Goal: Find specific page/section: Find specific page/section

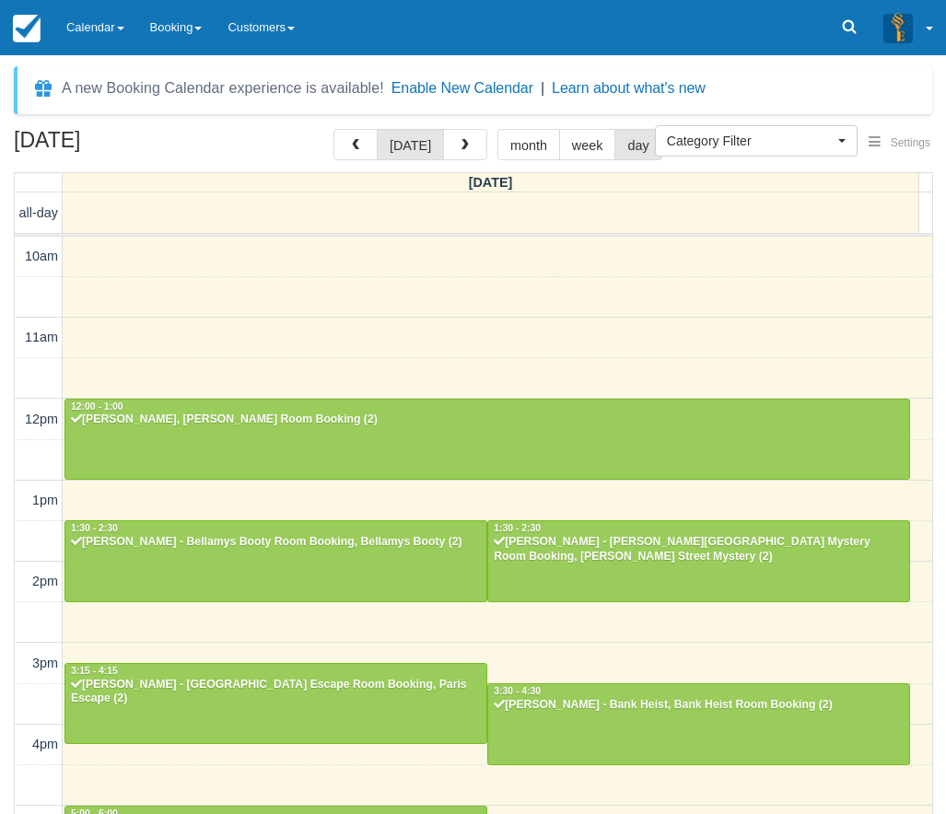
select select
click at [82, 33] on link "Calendar" at bounding box center [95, 27] width 84 height 55
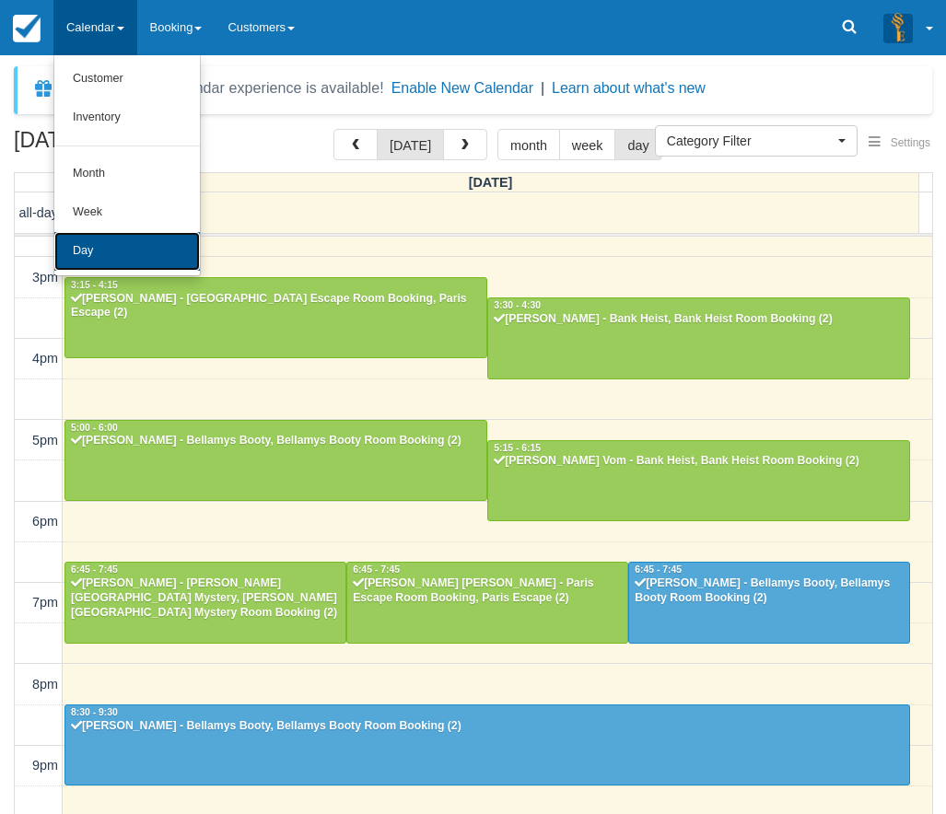
click at [126, 270] on link "Day" at bounding box center [127, 251] width 146 height 39
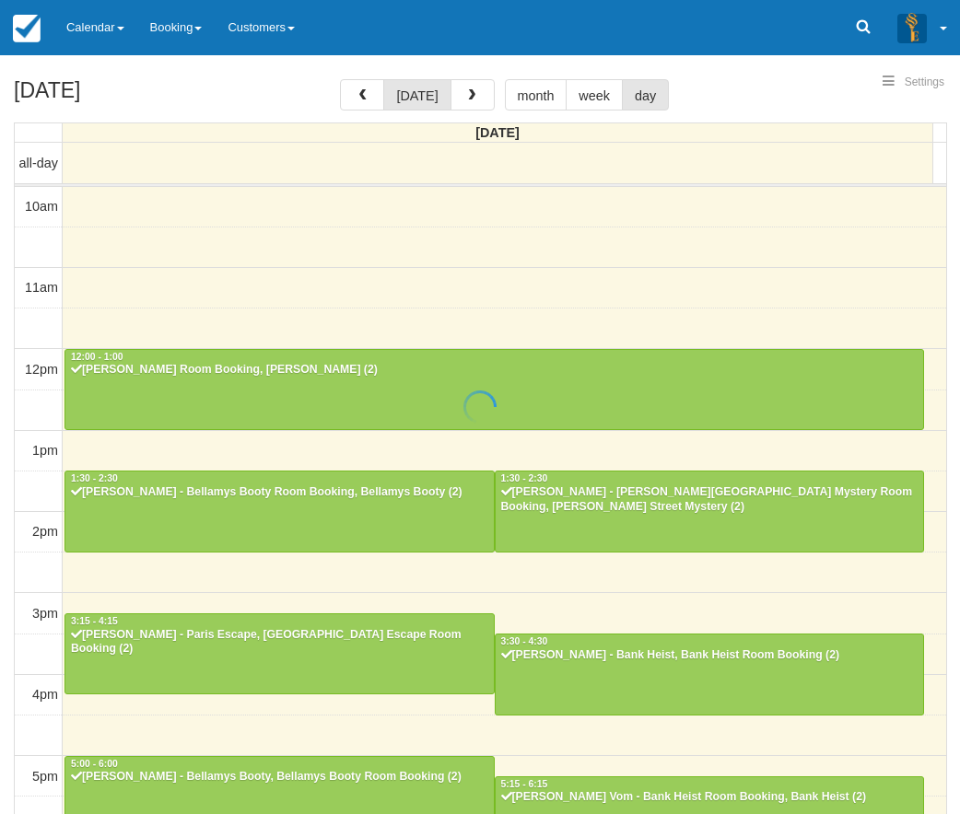
select select
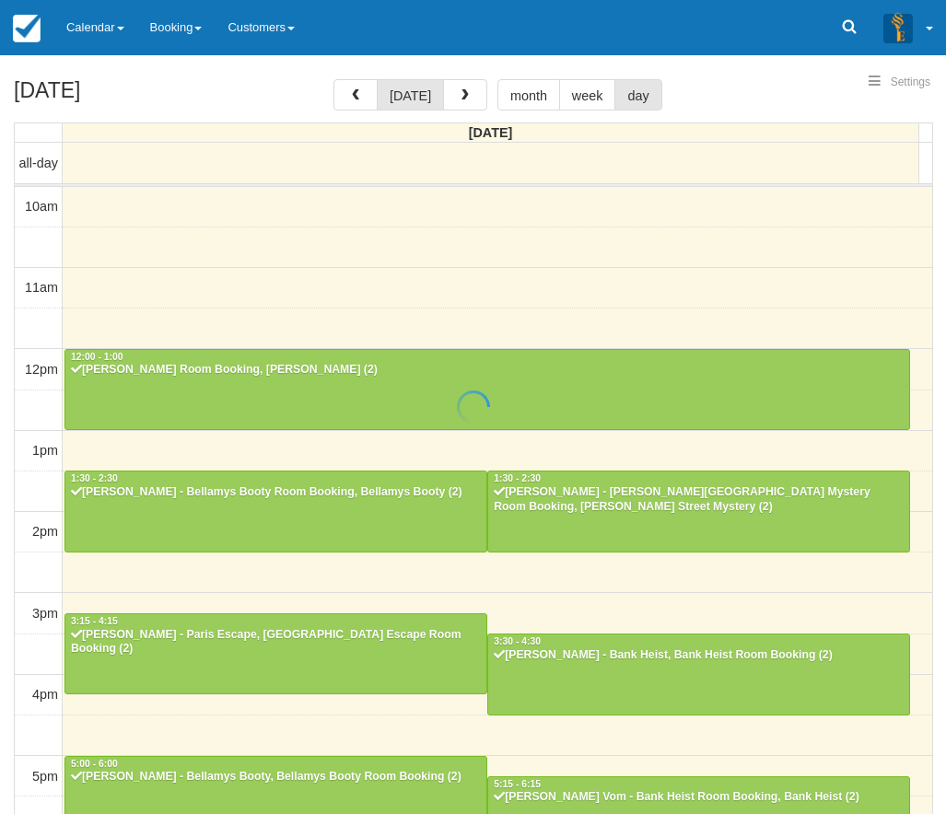
scroll to position [386, 0]
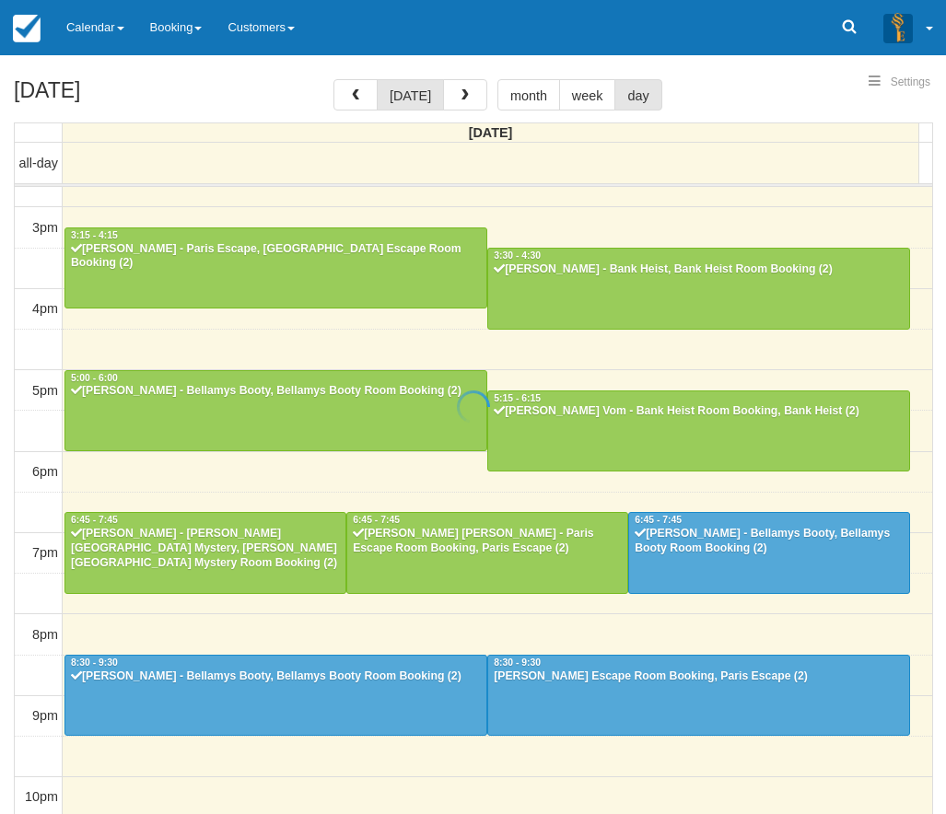
select select
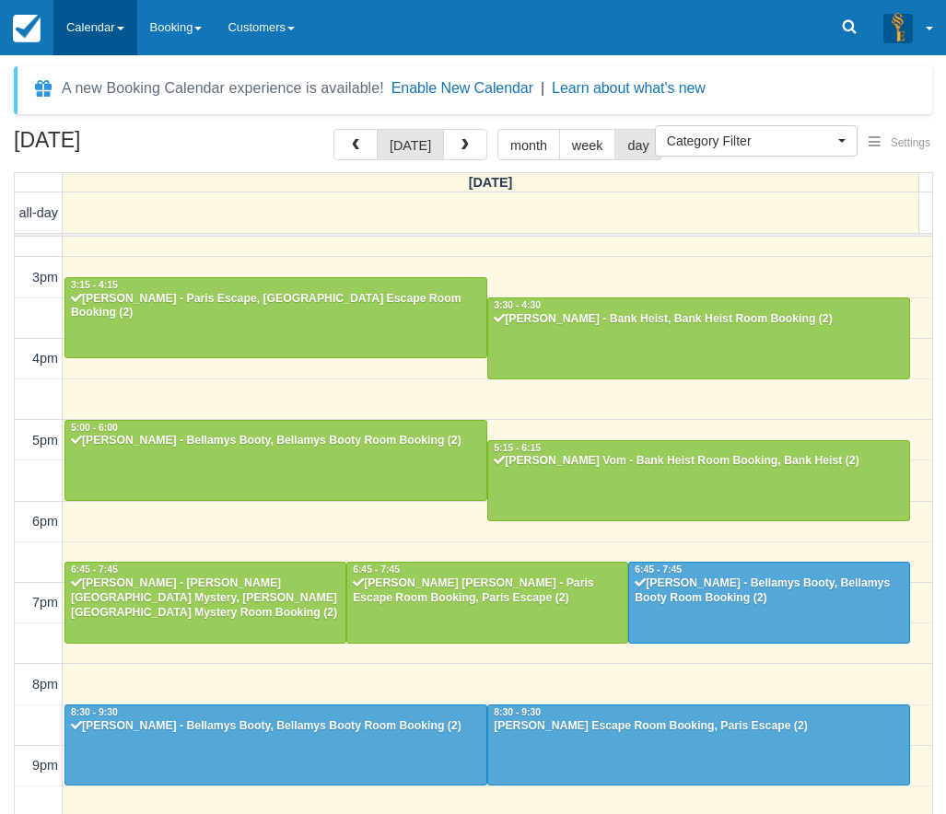
click at [74, 37] on link "Calendar" at bounding box center [95, 27] width 84 height 55
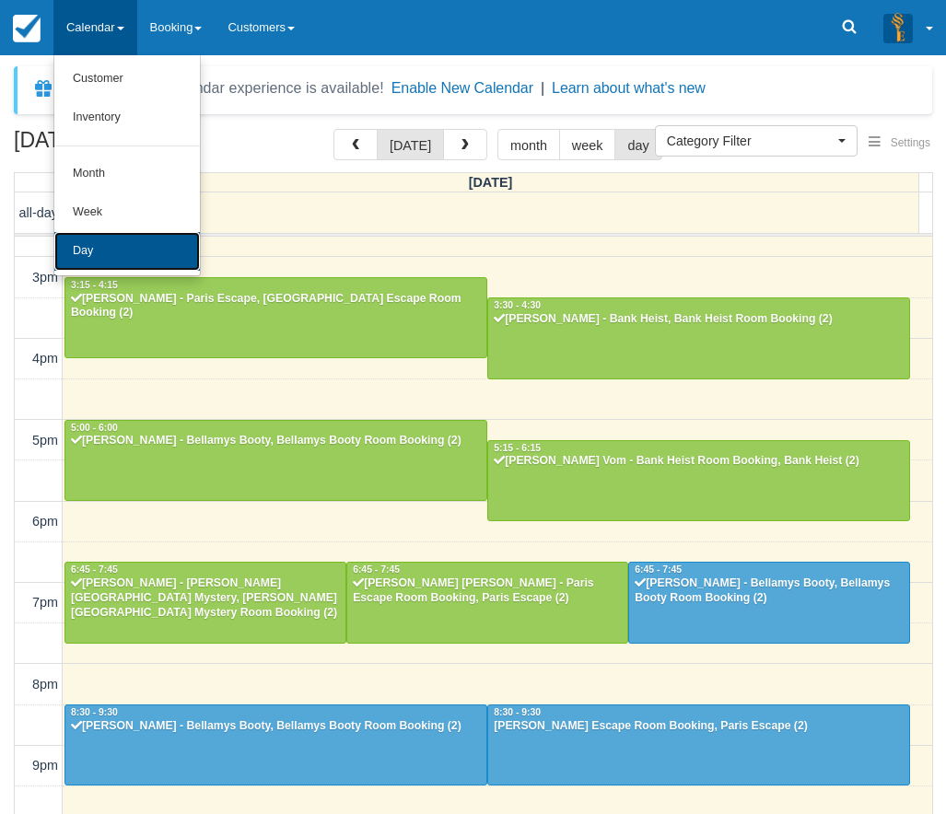
click at [117, 265] on link "Day" at bounding box center [127, 251] width 146 height 39
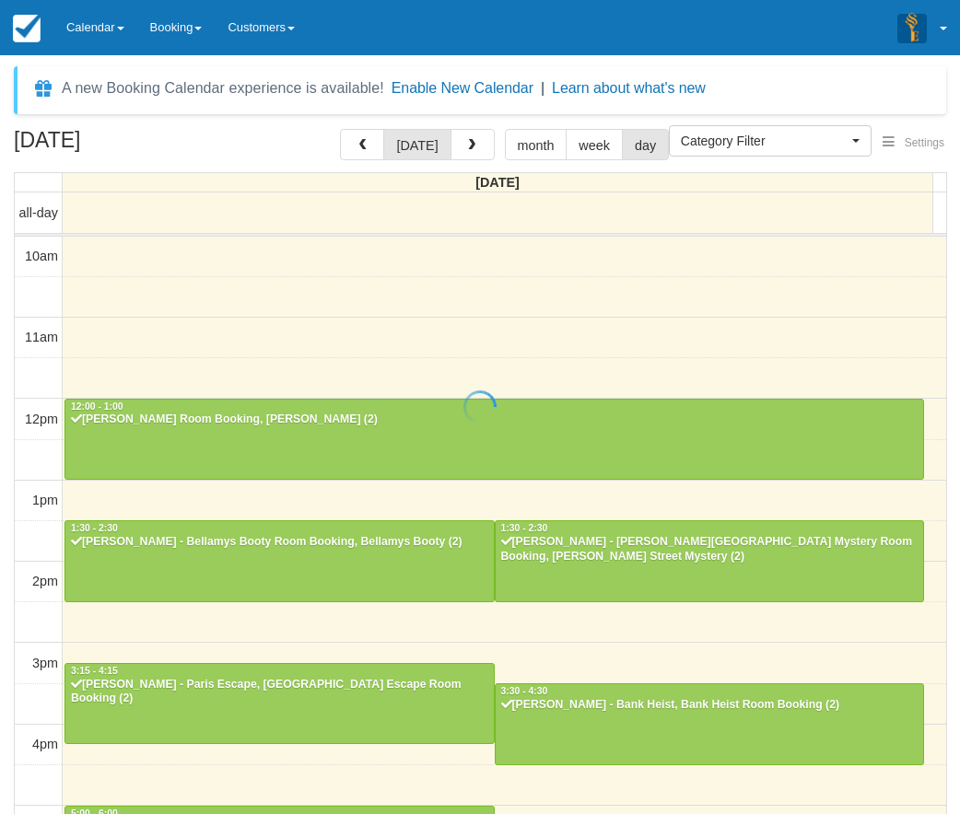
select select
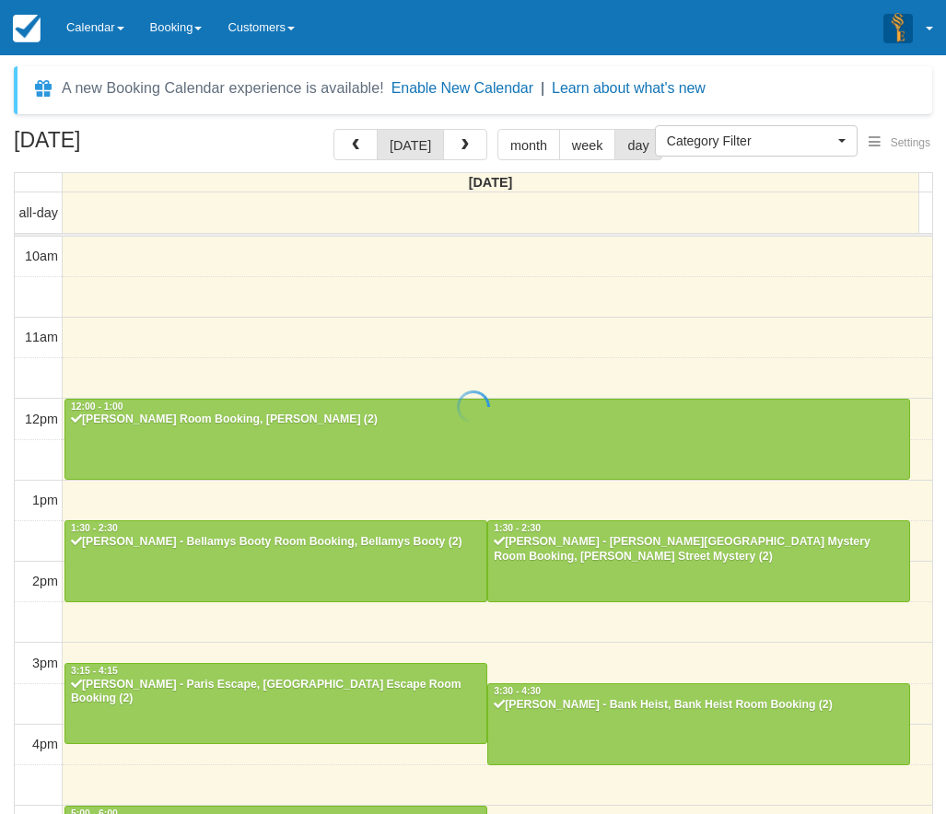
scroll to position [386, 0]
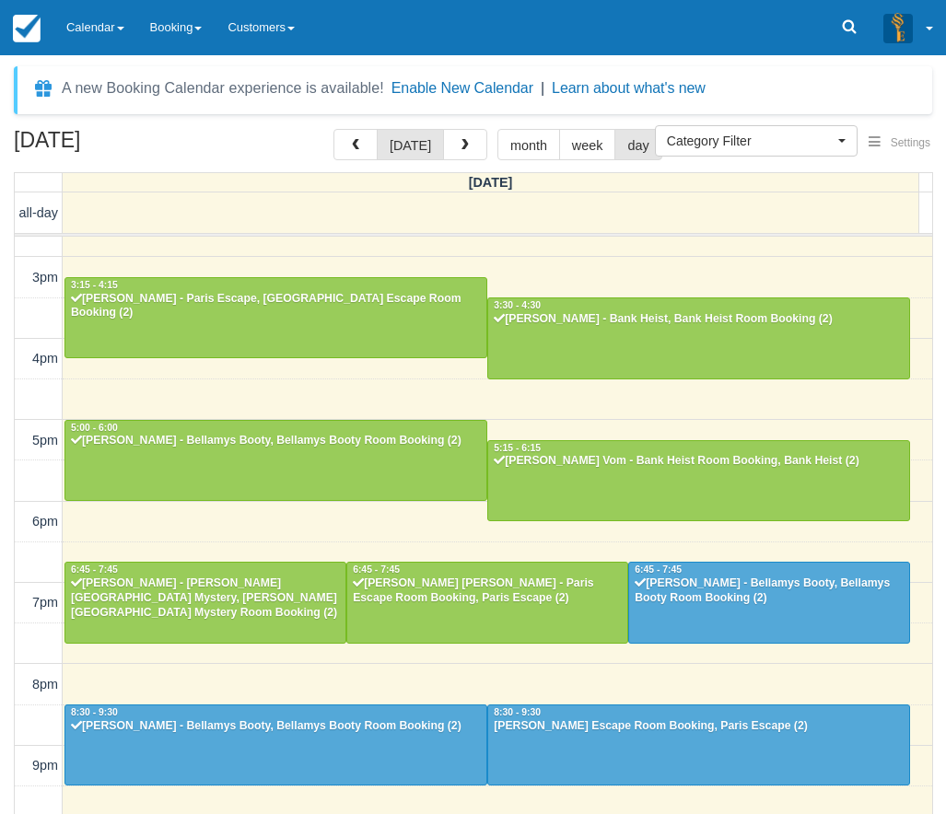
drag, startPoint x: 111, startPoint y: 29, endPoint x: 121, endPoint y: 81, distance: 52.4
click at [111, 29] on link "Calendar" at bounding box center [95, 27] width 84 height 55
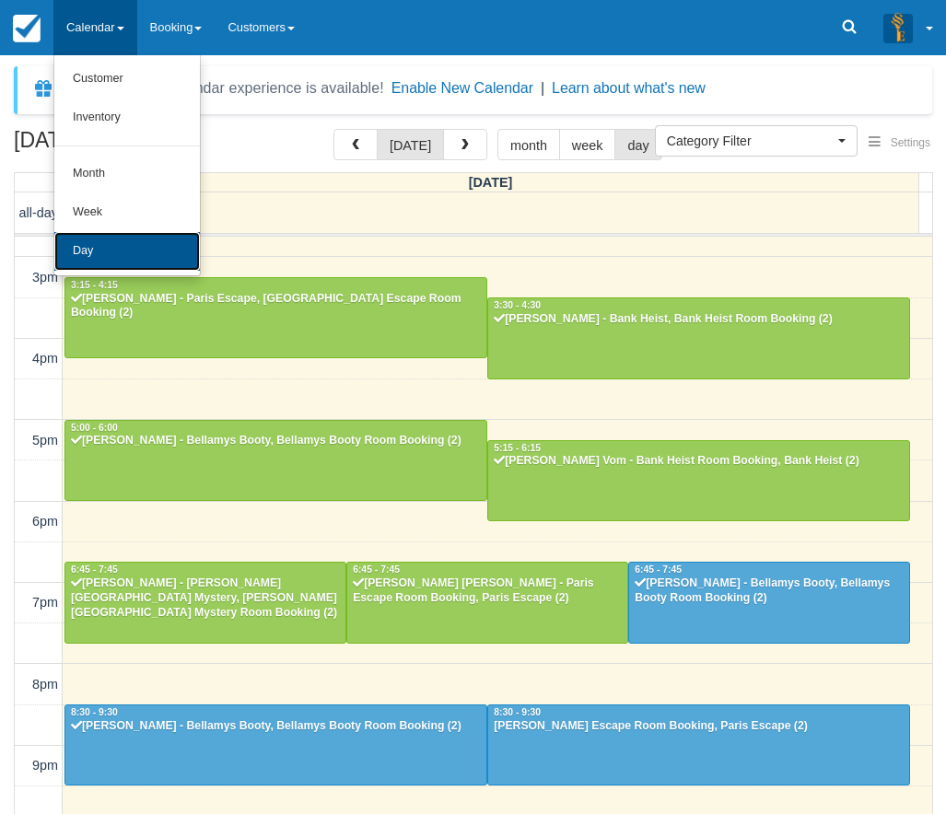
click at [117, 251] on link "Day" at bounding box center [127, 251] width 146 height 39
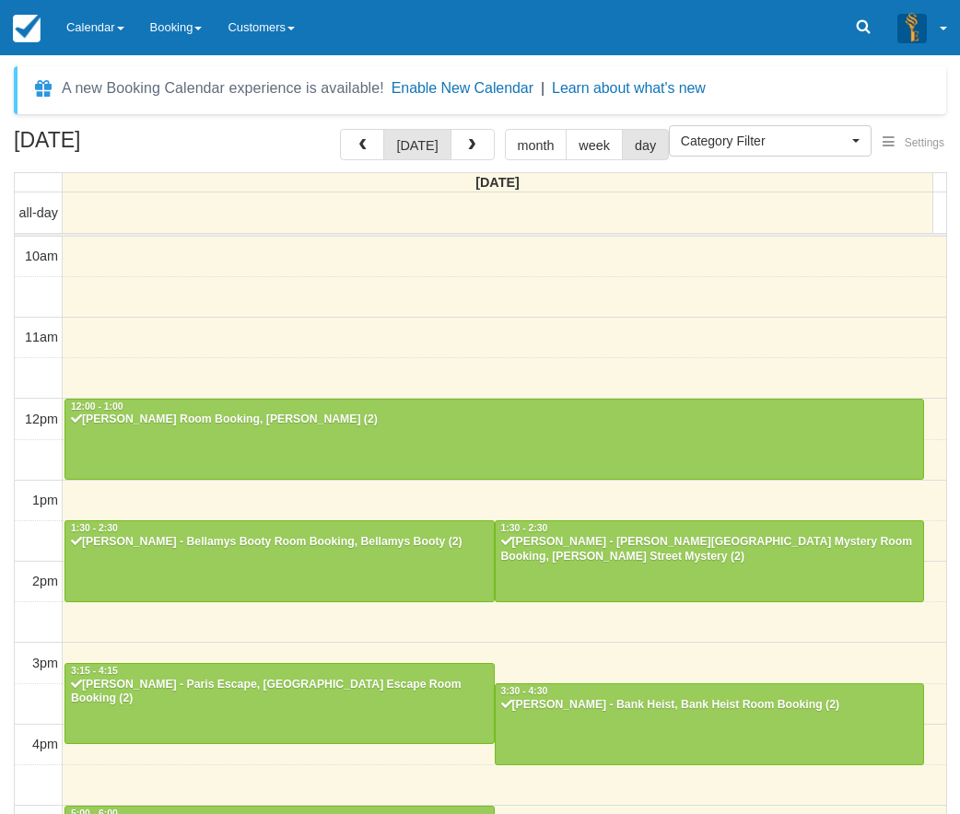
select select
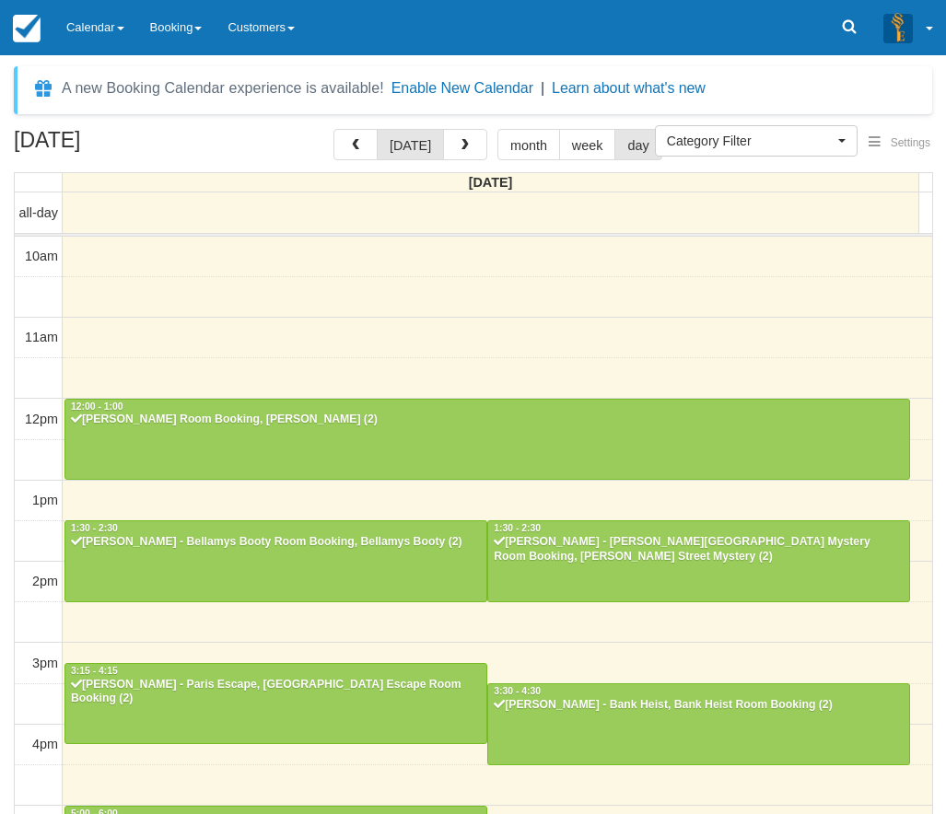
scroll to position [386, 0]
